Goal: Task Accomplishment & Management: Manage account settings

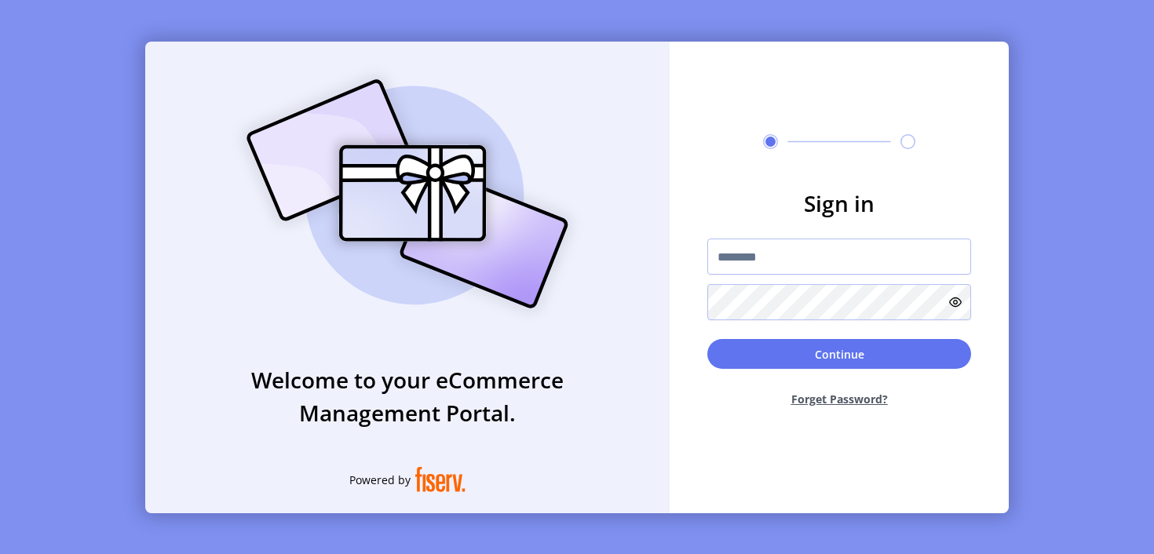
click at [839, 257] on input "text" at bounding box center [839, 257] width 264 height 36
type input "**********"
click at [839, 354] on button "Continue" at bounding box center [839, 354] width 264 height 30
